Goal: Information Seeking & Learning: Learn about a topic

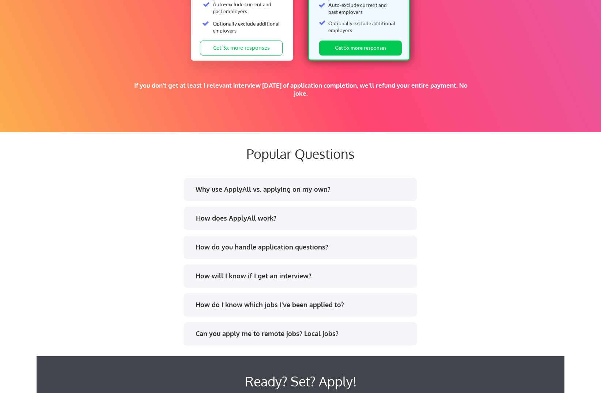
scroll to position [1280, 0]
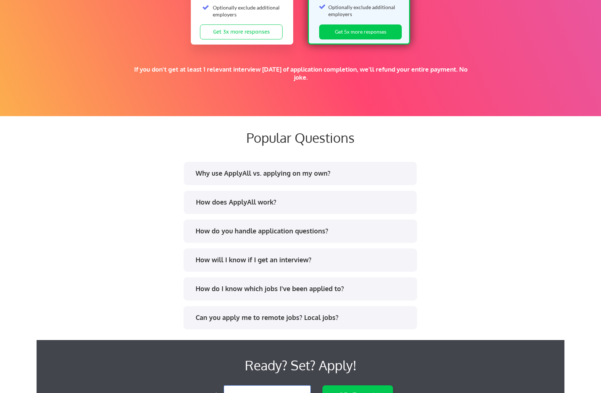
click at [237, 203] on div "How does ApplyAll work?" at bounding box center [303, 202] width 215 height 9
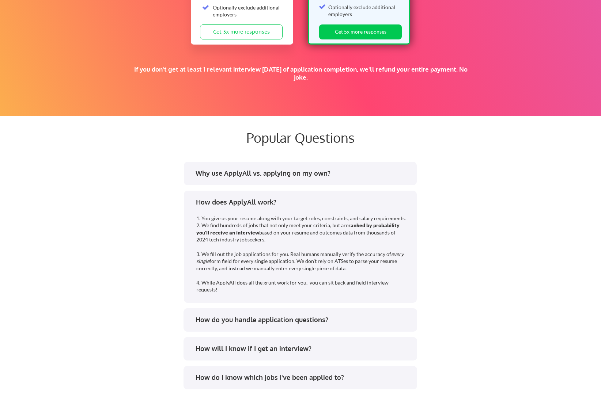
drag, startPoint x: 79, startPoint y: 222, endPoint x: 44, endPoint y: 193, distance: 45.2
click at [44, 193] on div "Popular Questions Why use ApplyAll vs. applying on my own? How does ApplyAll wo…" at bounding box center [301, 282] width 528 height 331
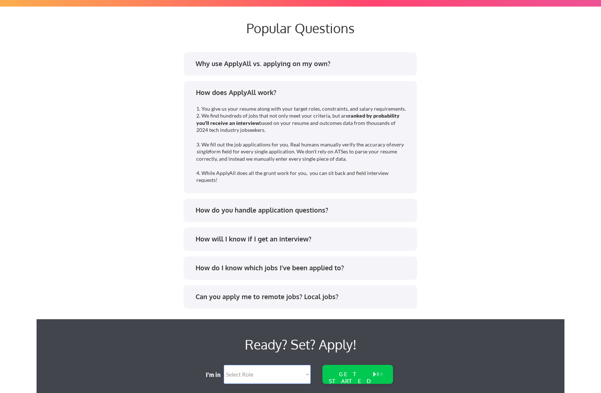
scroll to position [1426, 0]
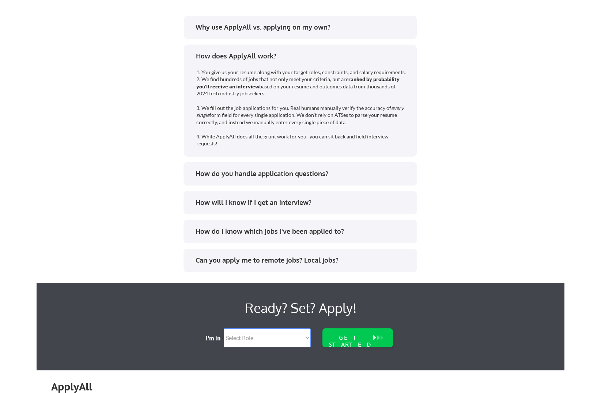
click at [209, 200] on div "How will I know if I get an interview?" at bounding box center [303, 202] width 215 height 9
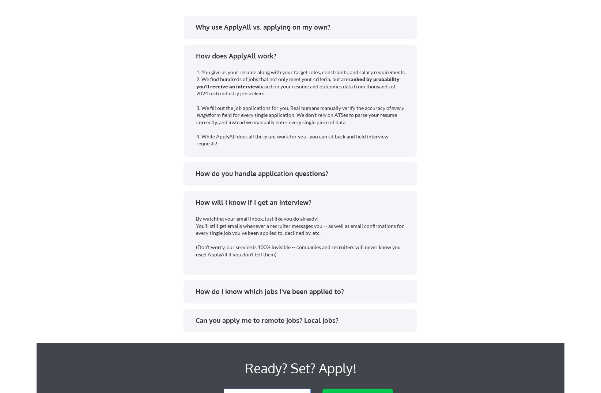
click at [225, 298] on div "How do I know which jobs I've been applied to?" at bounding box center [300, 293] width 220 height 12
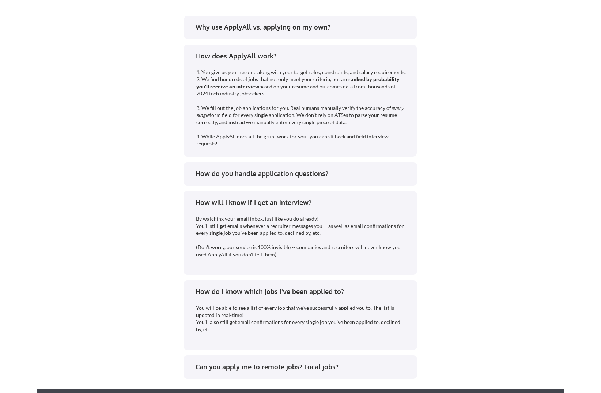
scroll to position [1463, 0]
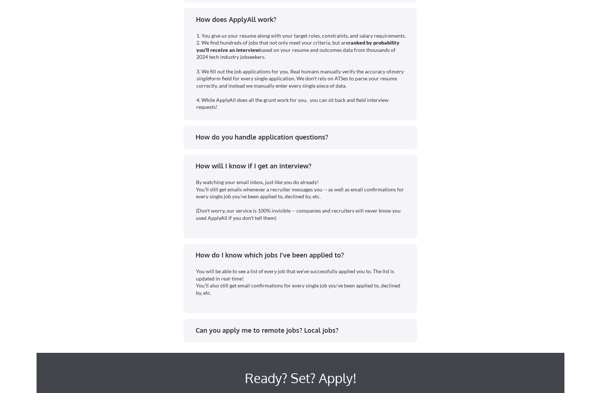
drag, startPoint x: 76, startPoint y: 248, endPoint x: 54, endPoint y: 195, distance: 56.6
click at [54, 195] on div "Popular Questions Why use ApplyAll vs. applying on my own? How does ApplyAll wo…" at bounding box center [301, 153] width 528 height 438
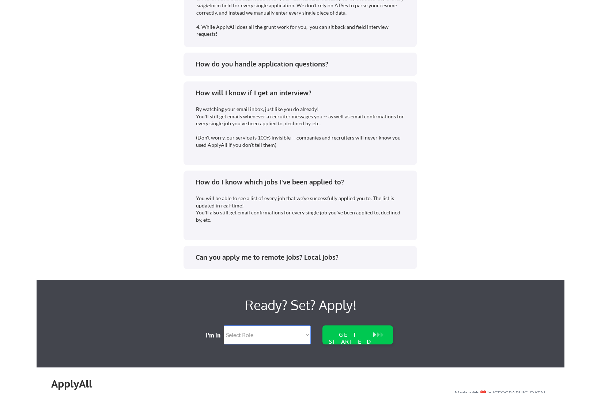
scroll to position [1572, 0]
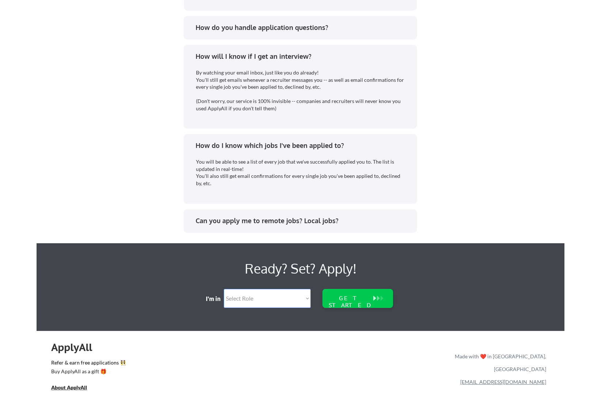
click at [200, 215] on div "Can you apply me to remote jobs? Local jobs?" at bounding box center [301, 221] width 234 height 23
click at [202, 221] on div "Can you apply me to remote jobs? Local jobs?" at bounding box center [303, 220] width 215 height 9
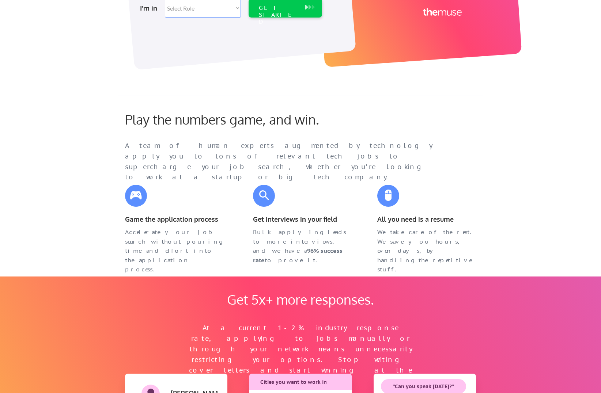
scroll to position [0, 0]
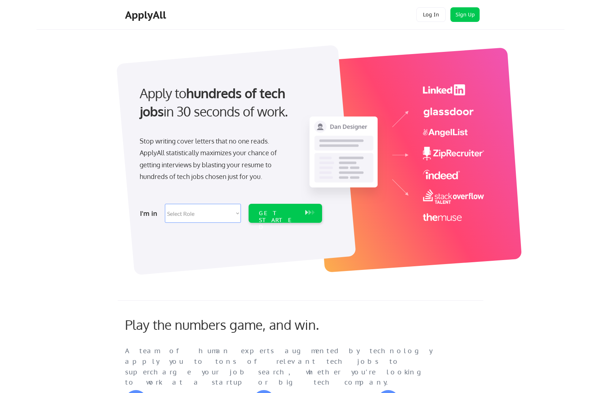
click at [214, 218] on select "Select Role Software Engineering Product Management Customer Success Sales UI/U…" at bounding box center [203, 213] width 76 height 19
select select ""product""
click at [165, 204] on select "Select Role Software Engineering Product Management Customer Success Sales UI/U…" at bounding box center [203, 213] width 76 height 19
select select ""product""
